Goal: Information Seeking & Learning: Learn about a topic

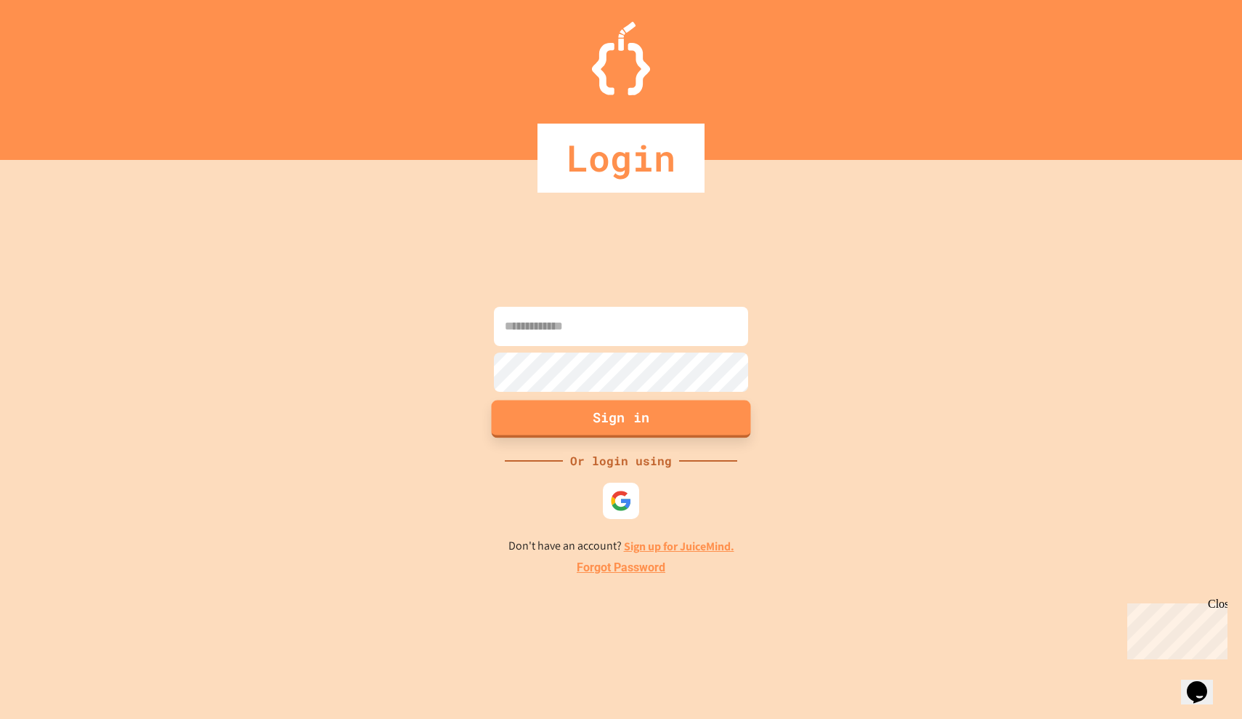
click at [602, 429] on button "Sign in" at bounding box center [621, 419] width 259 height 38
click at [604, 498] on div at bounding box center [622, 500] width 40 height 40
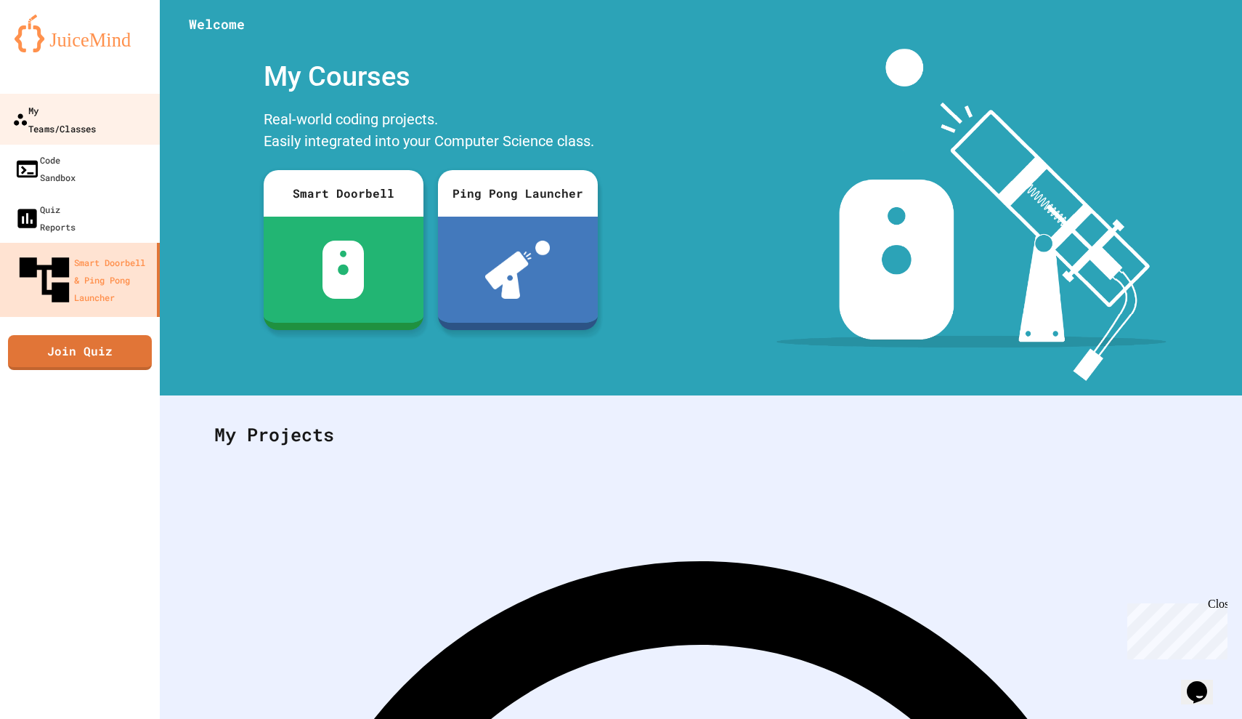
click at [78, 103] on div "My Teams/Classes" at bounding box center [54, 119] width 84 height 36
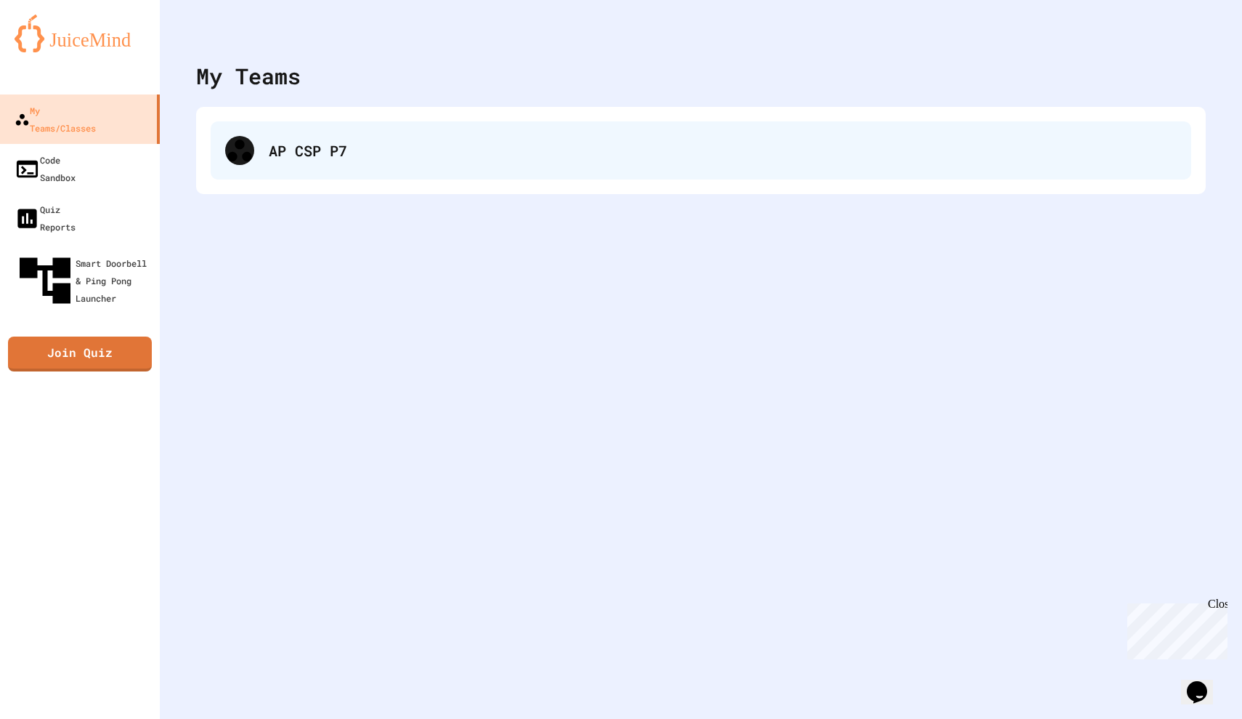
click at [367, 165] on div "AP CSP P7" at bounding box center [701, 150] width 981 height 58
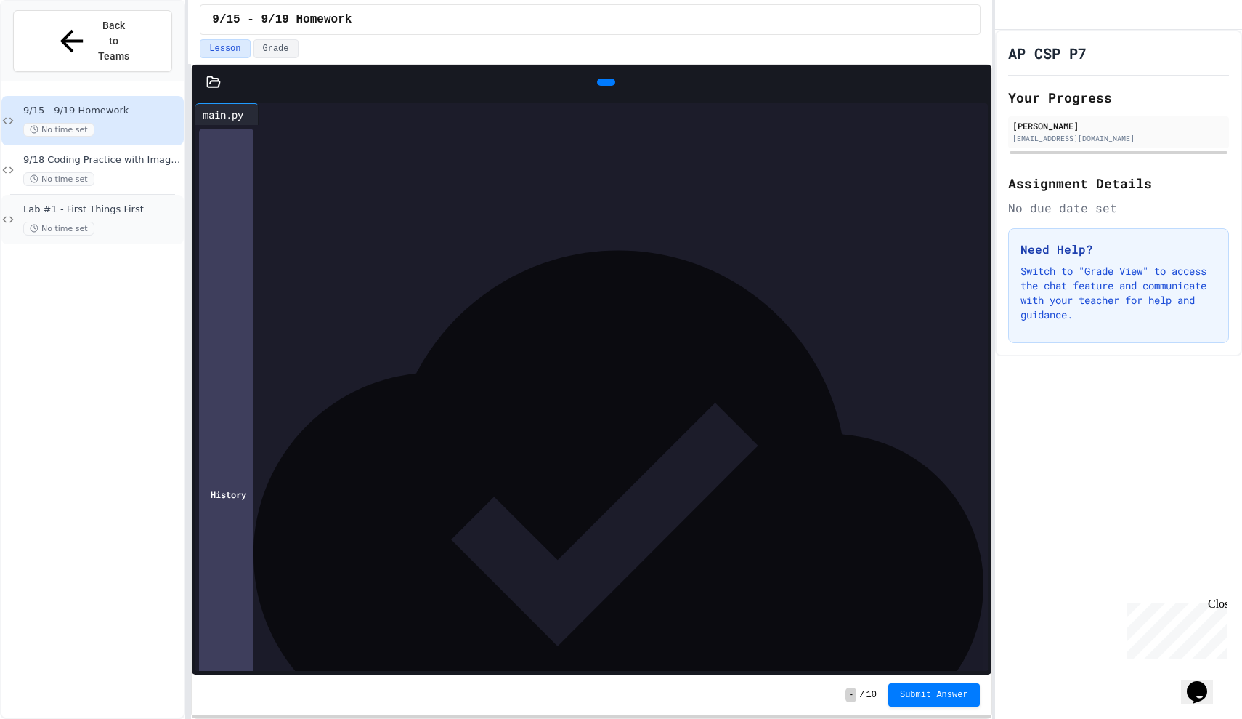
click at [136, 203] on span "Lab #1 - First Things First" at bounding box center [102, 209] width 158 height 12
